Goal: Use online tool/utility: Utilize a website feature to perform a specific function

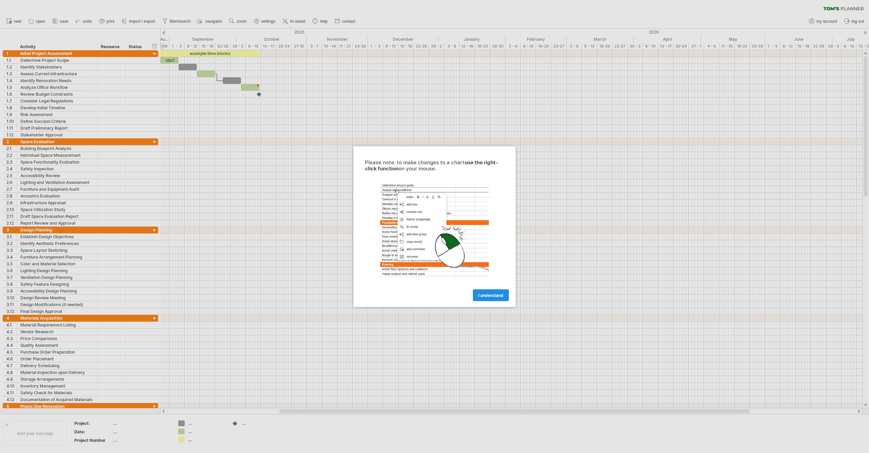
click at [493, 293] on span "I understand" at bounding box center [490, 295] width 25 height 5
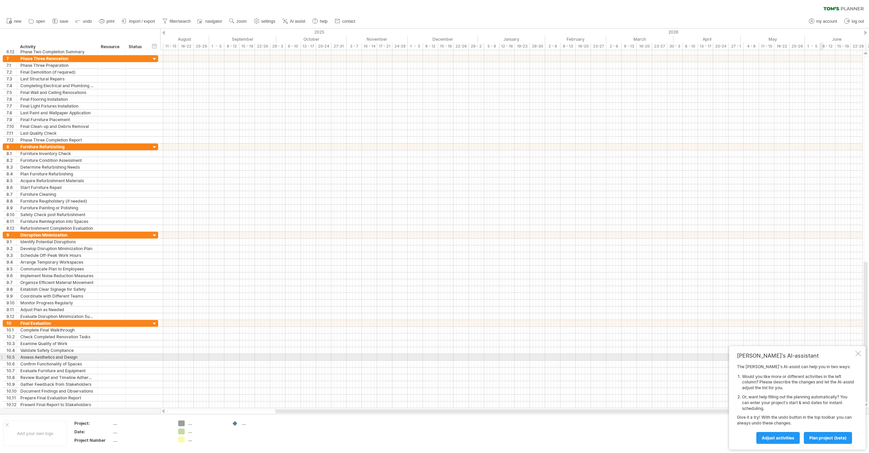
drag, startPoint x: 859, startPoint y: 356, endPoint x: 846, endPoint y: 350, distance: 13.8
click at [859, 356] on div at bounding box center [858, 353] width 5 height 5
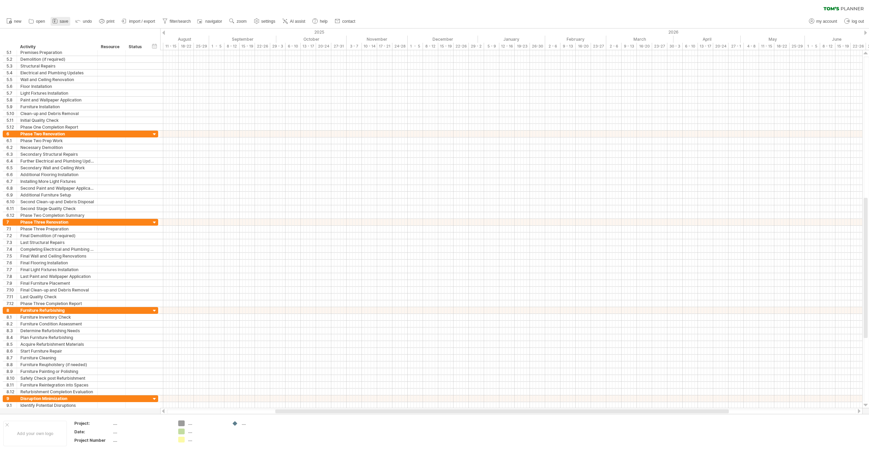
click at [60, 22] on span "save" at bounding box center [64, 21] width 8 height 5
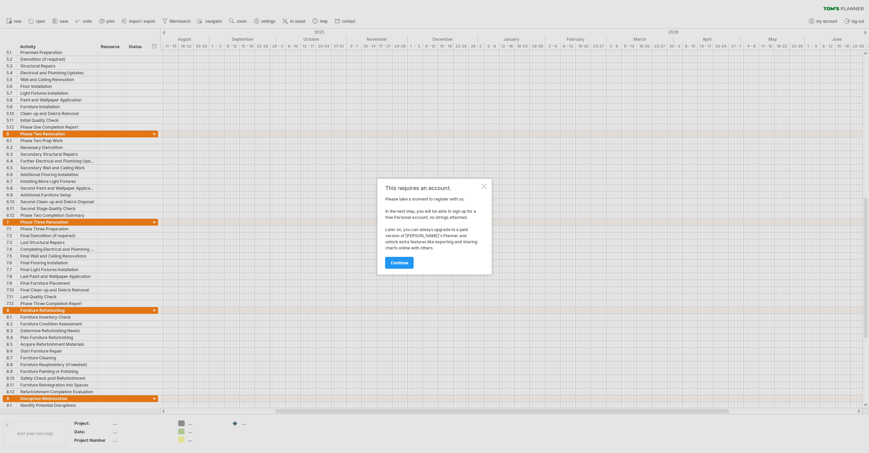
click at [483, 186] on div at bounding box center [484, 186] width 5 height 5
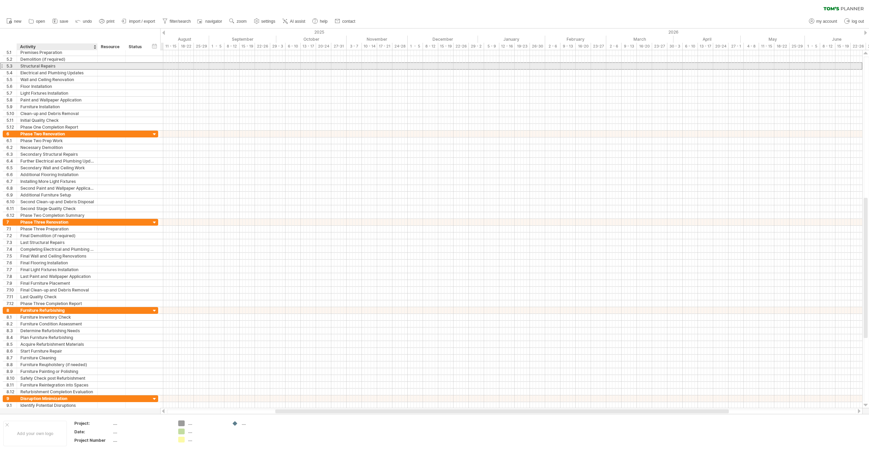
click at [61, 64] on div "Structural Repairs" at bounding box center [57, 66] width 74 height 6
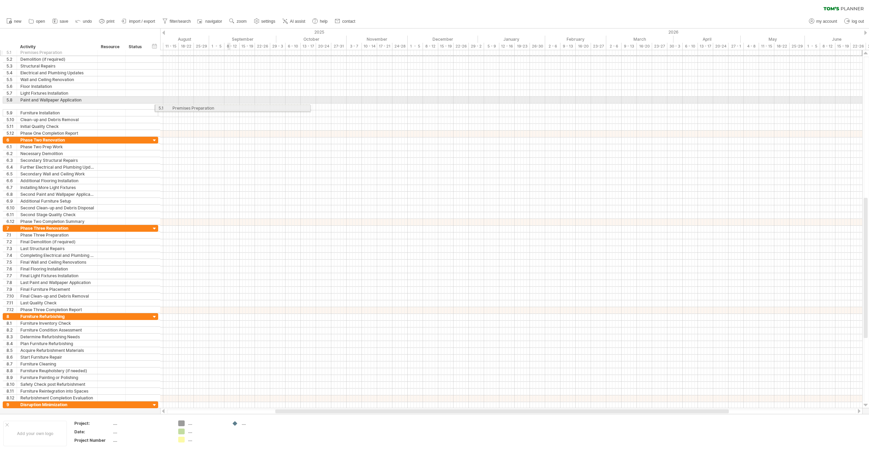
drag, startPoint x: 66, startPoint y: 53, endPoint x: 229, endPoint y: 107, distance: 171.6
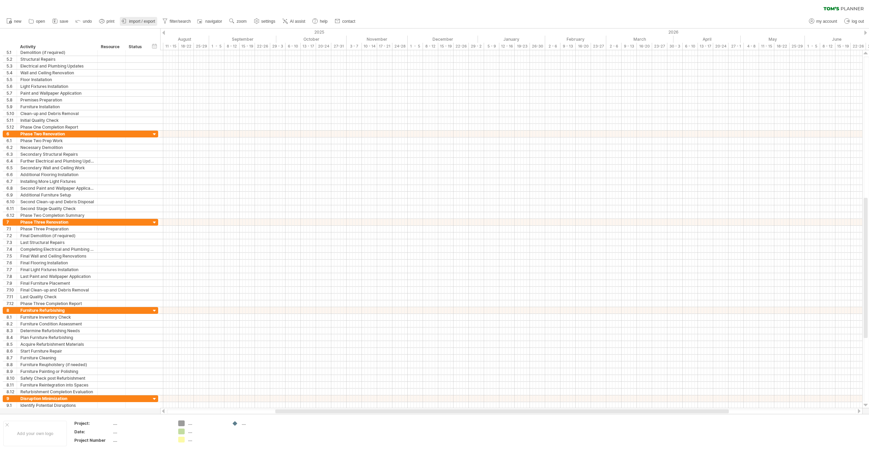
click at [145, 22] on span "import / export" at bounding box center [142, 21] width 26 height 5
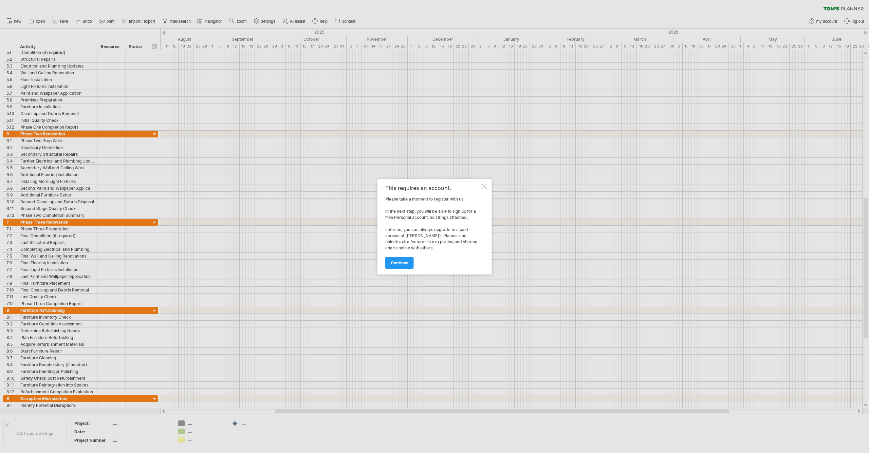
click at [484, 187] on div at bounding box center [484, 186] width 5 height 5
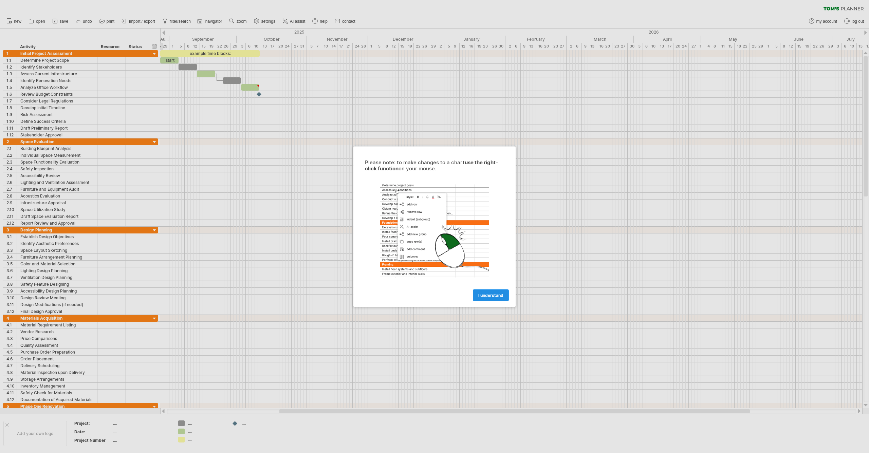
click at [495, 295] on span "I understand" at bounding box center [490, 295] width 25 height 5
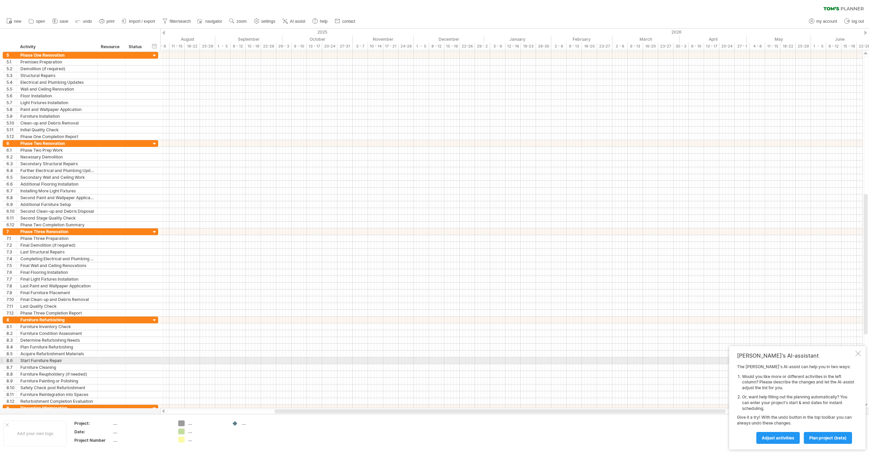
click at [859, 356] on div at bounding box center [858, 353] width 5 height 5
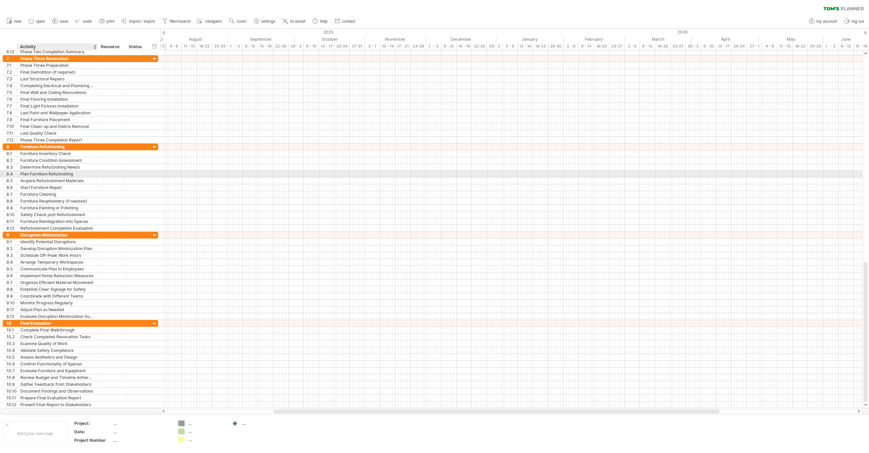
click at [67, 172] on div "Plan Furniture Refurbishing" at bounding box center [57, 174] width 74 height 6
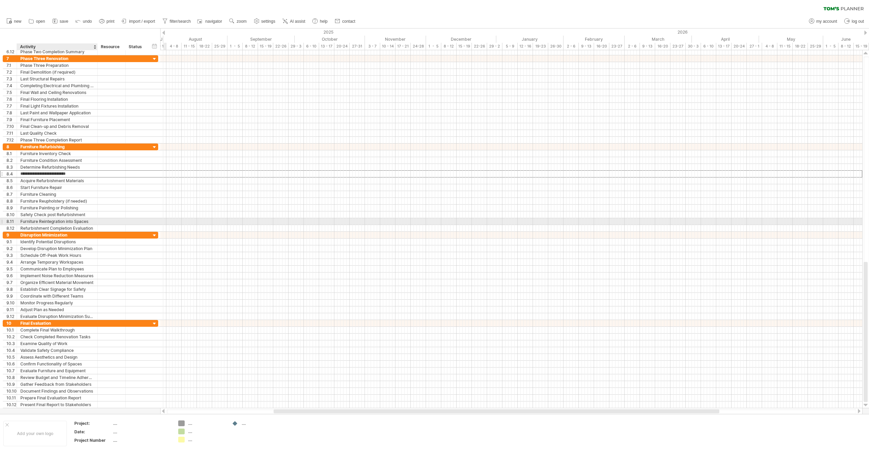
drag, startPoint x: 79, startPoint y: 174, endPoint x: 89, endPoint y: 221, distance: 48.2
click at [89, 221] on div "**********" at bounding box center [80, 188] width 155 height 88
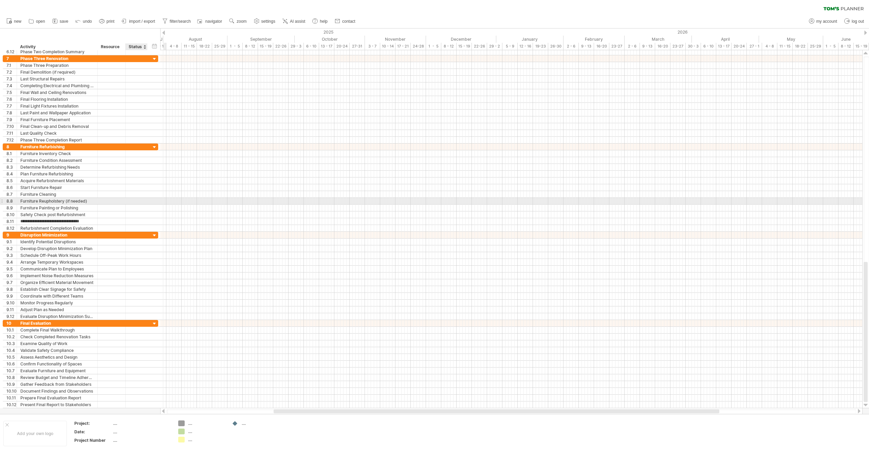
click at [129, 201] on div at bounding box center [136, 201] width 15 height 6
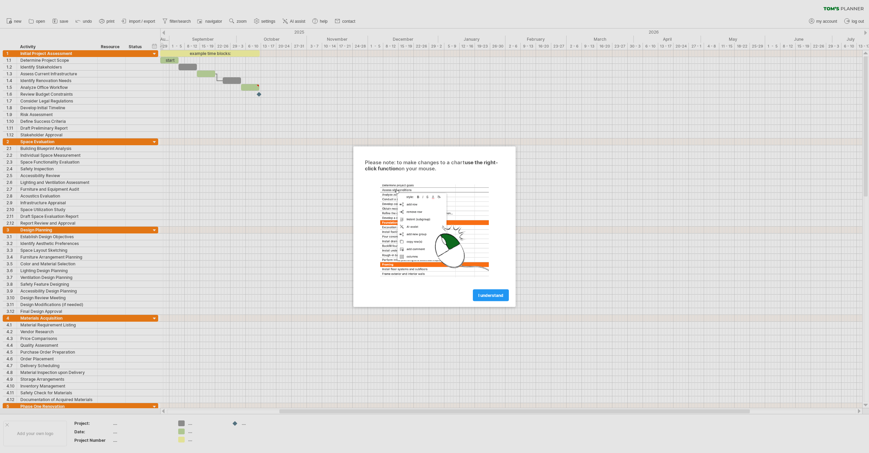
click at [483, 294] on span "I understand" at bounding box center [490, 295] width 25 height 5
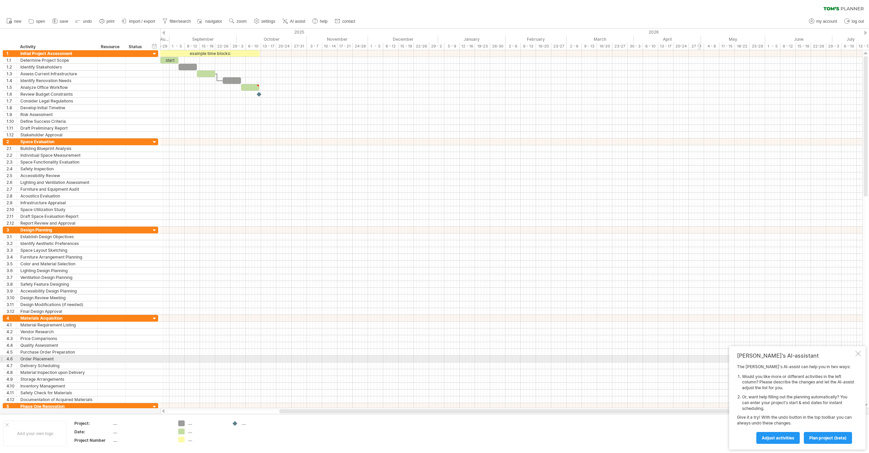
click at [859, 356] on div at bounding box center [858, 353] width 5 height 5
